Goal: Book appointment/travel/reservation

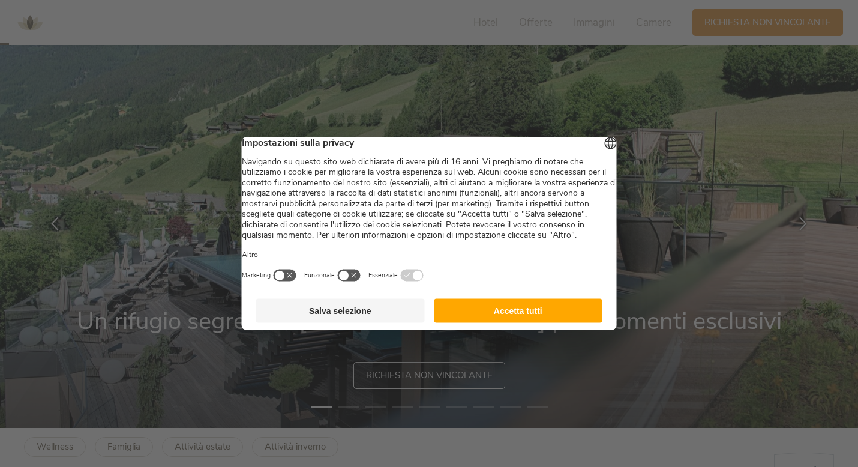
scroll to position [39, 0]
click at [507, 322] on button "Accetta tutti" at bounding box center [518, 311] width 169 height 24
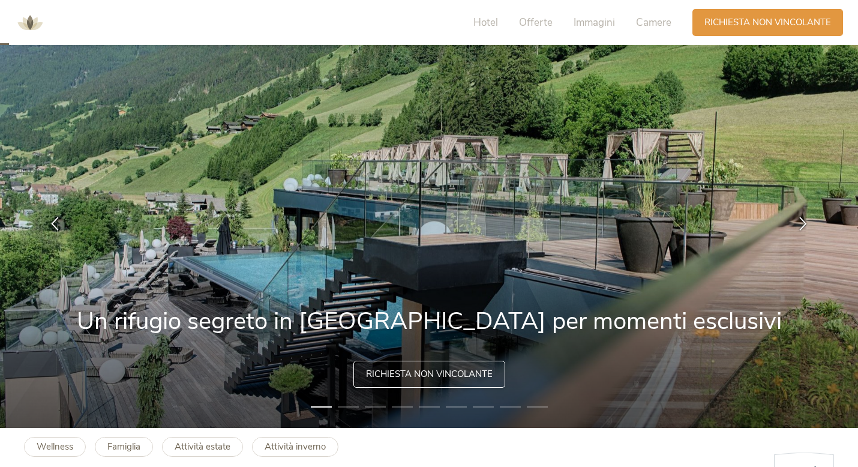
scroll to position [0, 0]
click at [433, 373] on span "Richiesta non vincolante" at bounding box center [429, 374] width 127 height 13
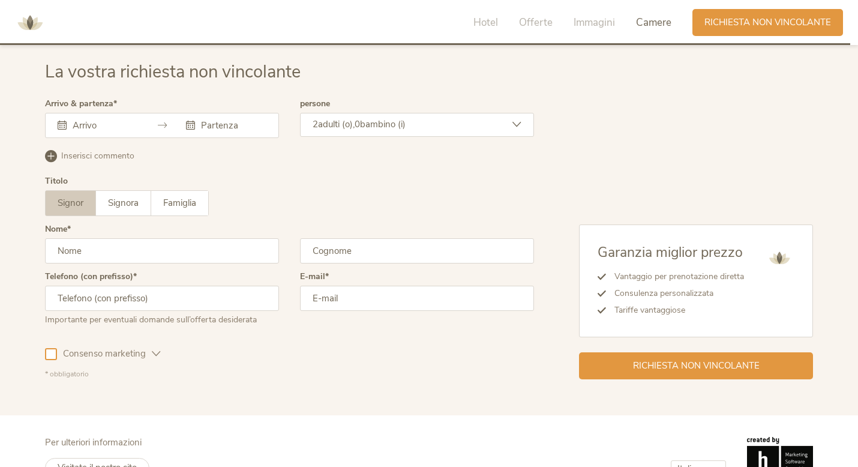
click at [103, 128] on input "text" at bounding box center [104, 125] width 68 height 12
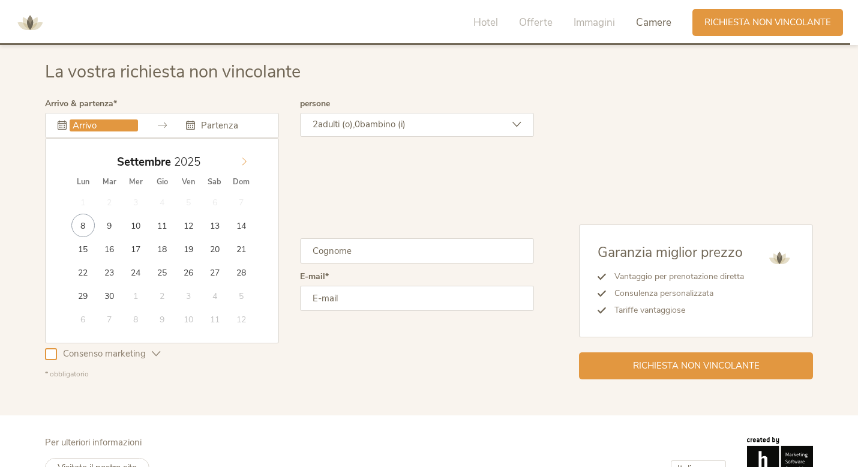
click at [247, 163] on icon at bounding box center [244, 161] width 8 height 8
type input "2026"
click at [247, 163] on icon at bounding box center [244, 161] width 8 height 8
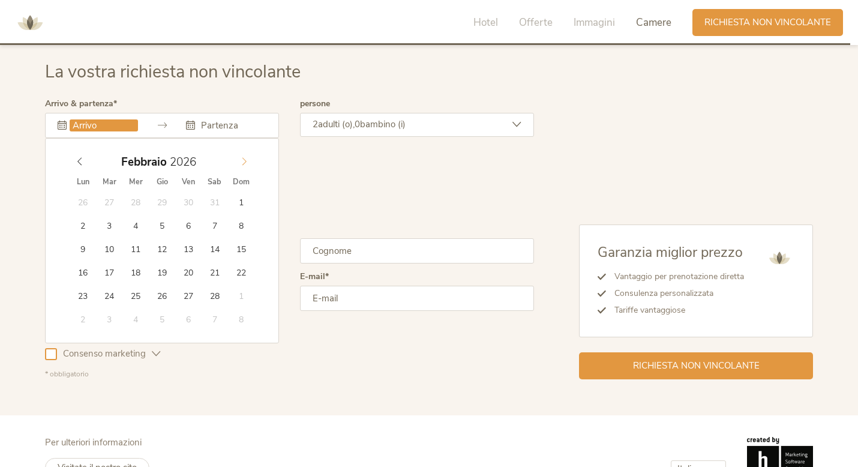
click at [247, 163] on icon at bounding box center [244, 161] width 8 height 8
type input "14.02.2026"
type input "2026"
type input "16.02.2026"
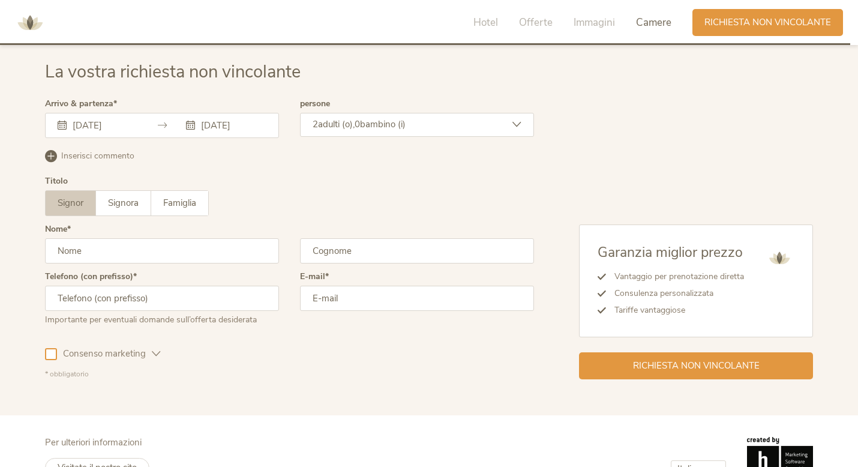
click at [345, 131] on div "2 adulti (o), 0 bambino (i)" at bounding box center [417, 125] width 234 height 24
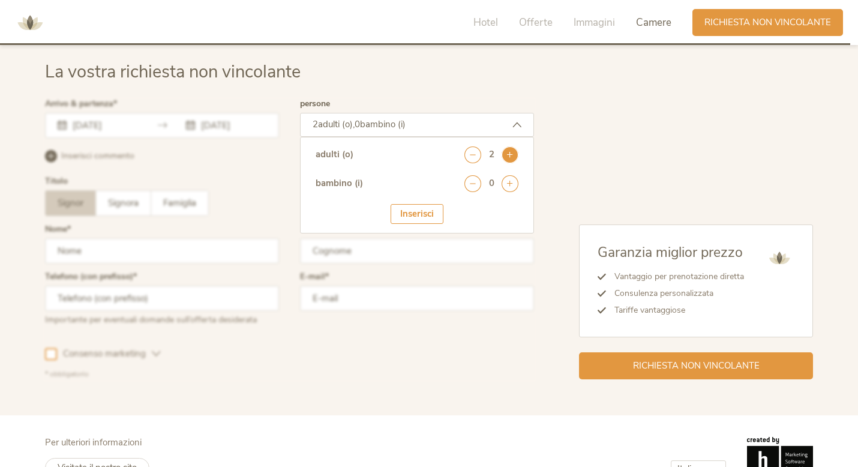
click at [505, 155] on icon at bounding box center [510, 154] width 17 height 17
click at [508, 188] on icon at bounding box center [510, 183] width 17 height 17
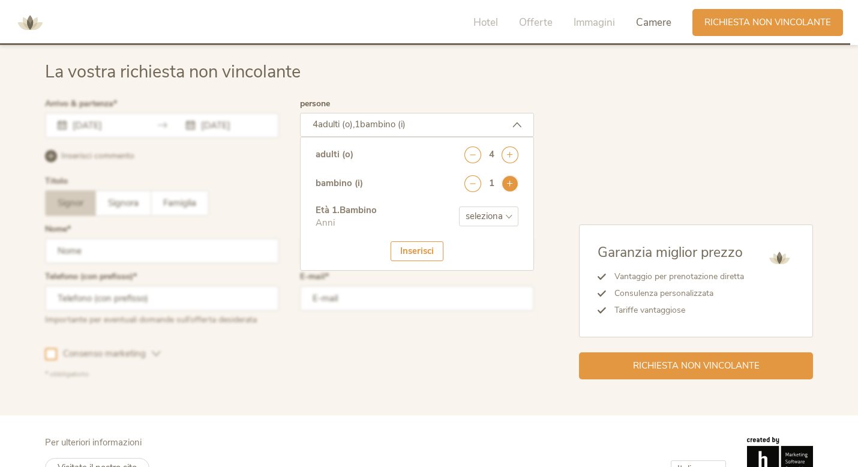
click at [508, 188] on icon at bounding box center [510, 183] width 17 height 17
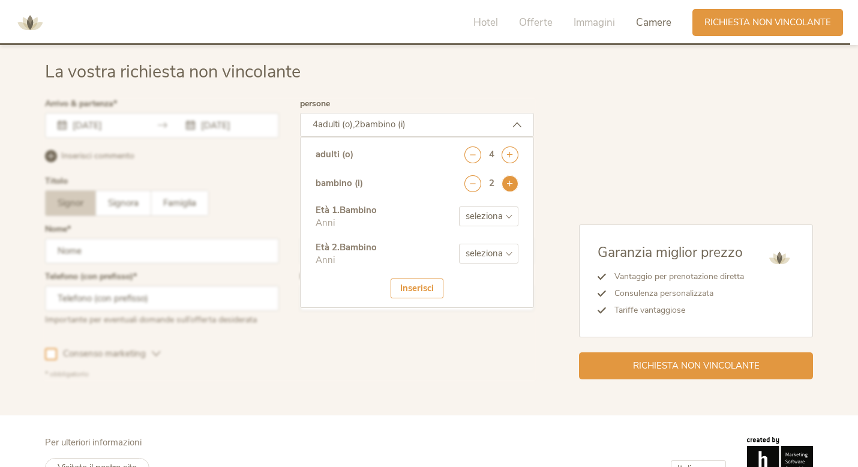
click at [508, 188] on icon at bounding box center [510, 183] width 17 height 17
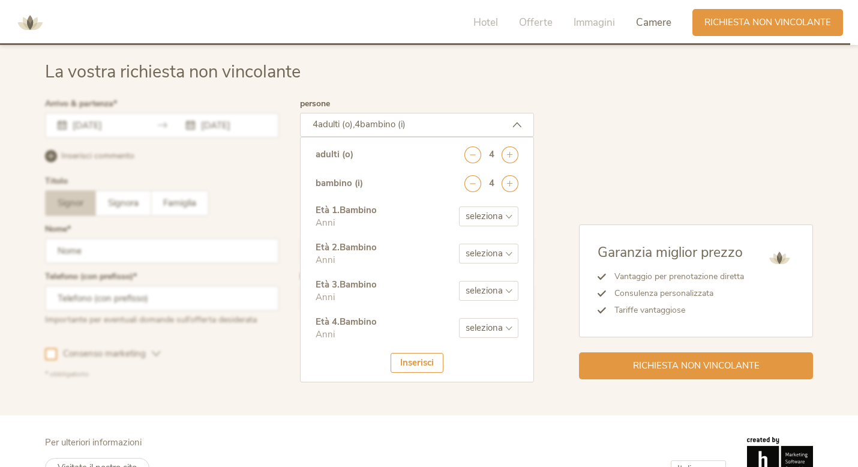
click at [492, 211] on select "seleziona 0 1 2 3 4 5 6 7 8 9 10 11 12 13 14 15 16 17" at bounding box center [488, 216] width 59 height 20
select select "9"
click at [459, 206] on select "seleziona 0 1 2 3 4 5 6 7 8 9 10 11 12 13 14 15 16 17" at bounding box center [488, 216] width 59 height 20
click at [498, 256] on select "seleziona 0 1 2 3 4 5 6 7 8 9 10 11 12 13 14 15 16 17" at bounding box center [488, 254] width 59 height 20
select select "9"
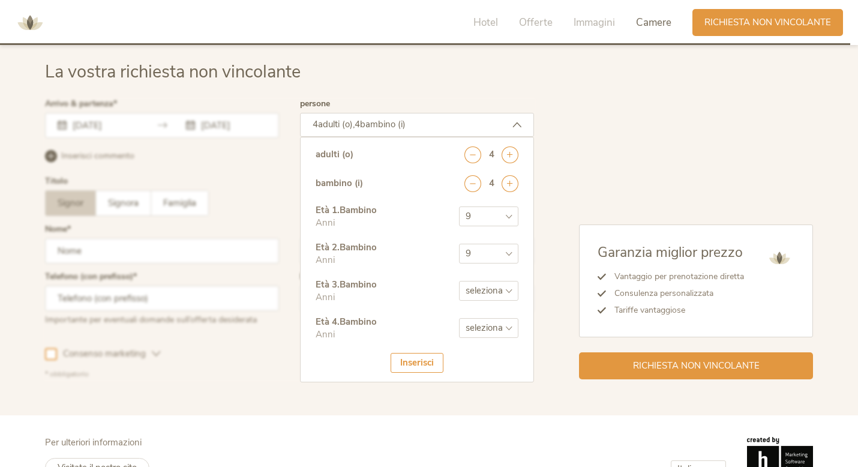
click at [459, 244] on select "seleziona 0 1 2 3 4 5 6 7 8 9 10 11 12 13 14 15 16 17" at bounding box center [488, 254] width 59 height 20
click at [488, 292] on select "seleziona 0 1 2 3 4 5 6 7 8 9 10 11 12 13 14 15 16 17" at bounding box center [488, 291] width 59 height 20
select select "4"
click at [459, 281] on select "seleziona 0 1 2 3 4 5 6 7 8 9 10 11 12 13 14 15 16 17" at bounding box center [488, 291] width 59 height 20
click at [489, 323] on select "seleziona 0 1 2 3 4 5 6 7 8 9 10 11 12 13 14 15 16 17" at bounding box center [488, 328] width 59 height 20
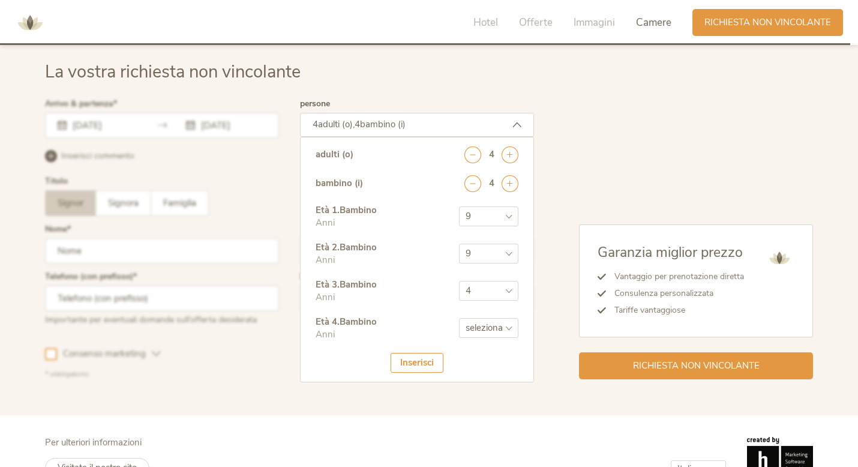
select select "3"
click at [459, 318] on select "seleziona 0 1 2 3 4 5 6 7 8 9 10 11 12 13 14 15 16 17" at bounding box center [488, 328] width 59 height 20
click at [429, 367] on div "Inserisci" at bounding box center [417, 363] width 53 height 20
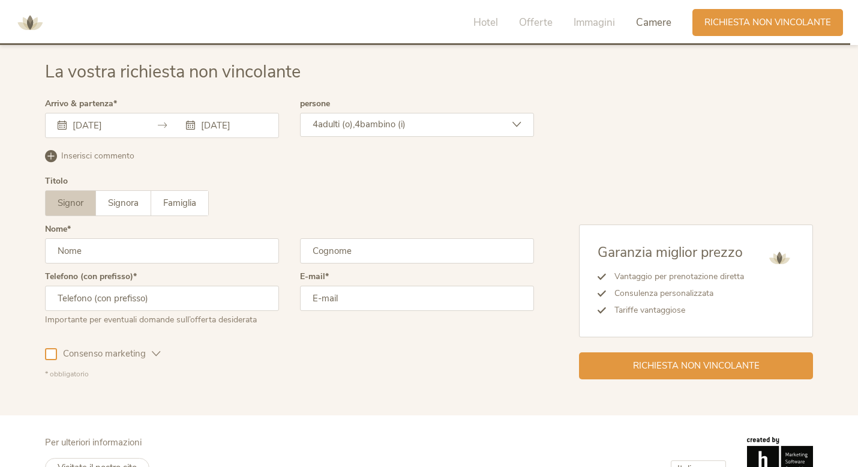
click at [202, 256] on input "text" at bounding box center [162, 250] width 234 height 25
type input "sara"
click at [360, 255] on input "text" at bounding box center [417, 250] width 234 height 25
type input "saligari"
click at [199, 300] on input "text" at bounding box center [162, 298] width 234 height 25
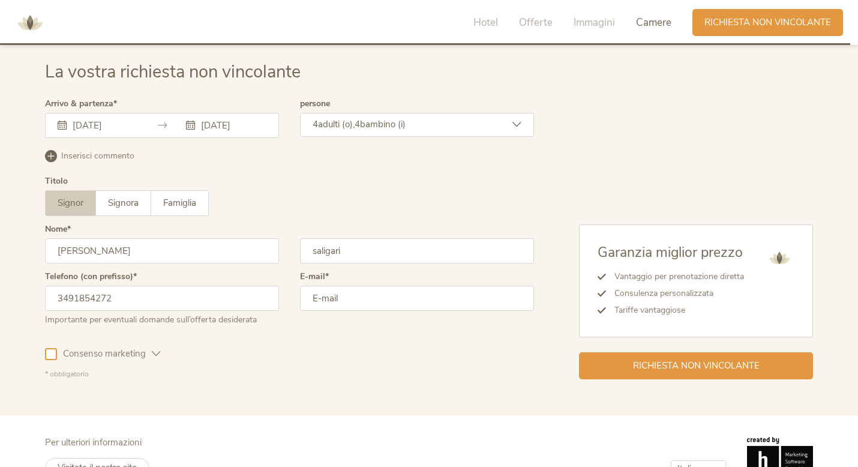
type input "3491854272"
click at [337, 295] on input "email" at bounding box center [417, 298] width 234 height 25
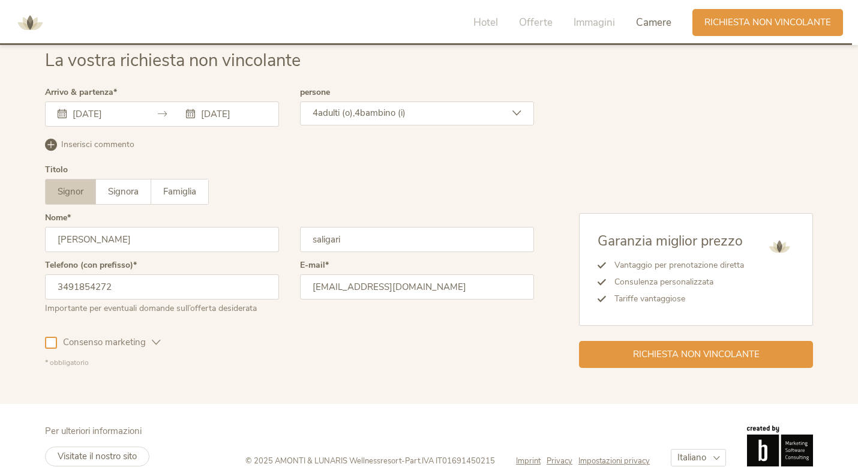
scroll to position [3617, 0]
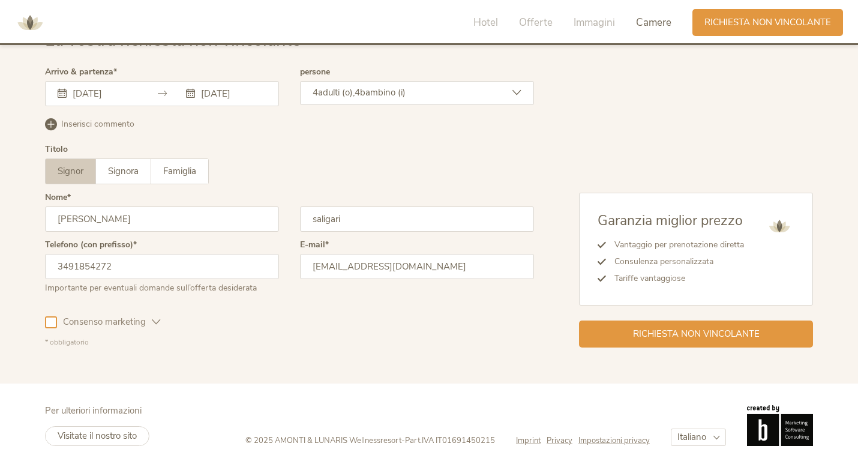
type input "saraweb86@hotmail.it"
click at [53, 319] on div at bounding box center [51, 322] width 12 height 12
click at [167, 173] on span "Famiglia" at bounding box center [179, 171] width 33 height 12
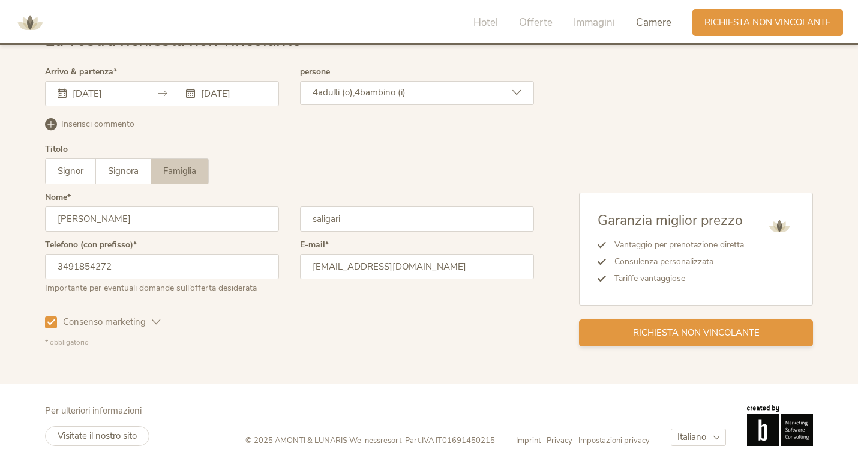
click at [690, 340] on div "Richiesta non vincolante" at bounding box center [696, 332] width 234 height 27
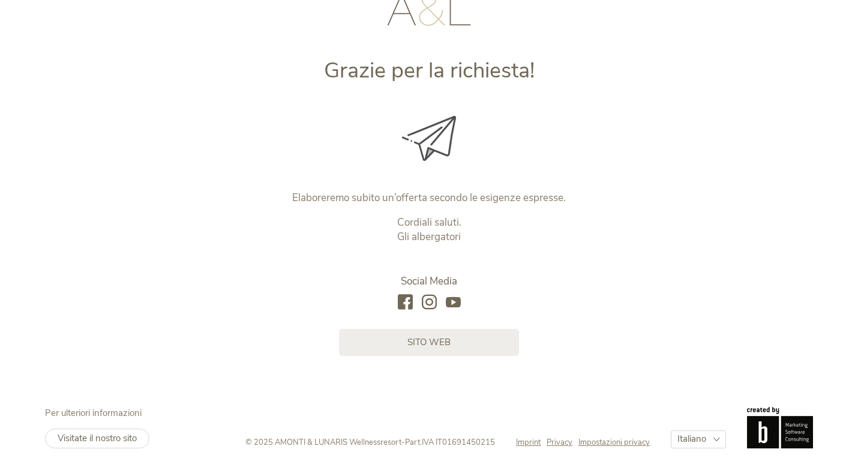
scroll to position [114, 0]
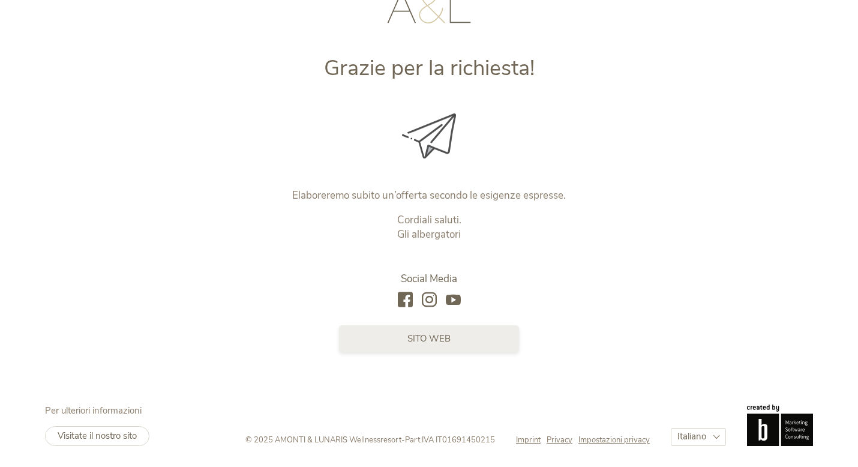
click at [498, 348] on link "sito web" at bounding box center [429, 338] width 180 height 27
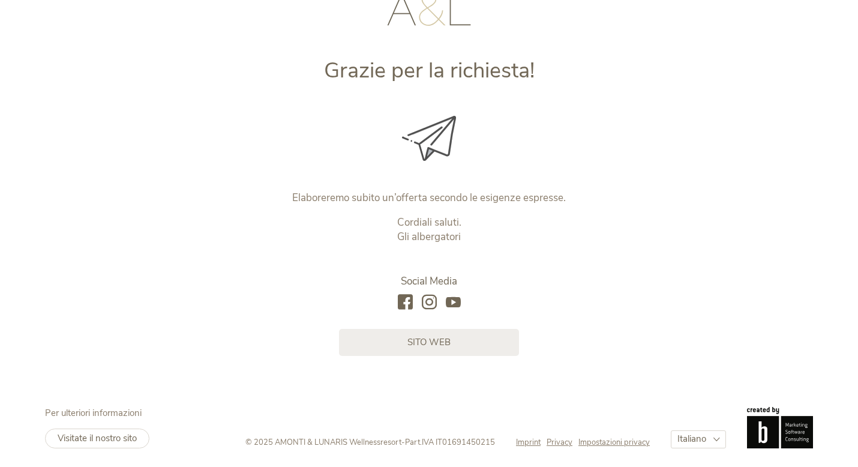
scroll to position [0, 0]
